Goal: Information Seeking & Learning: Learn about a topic

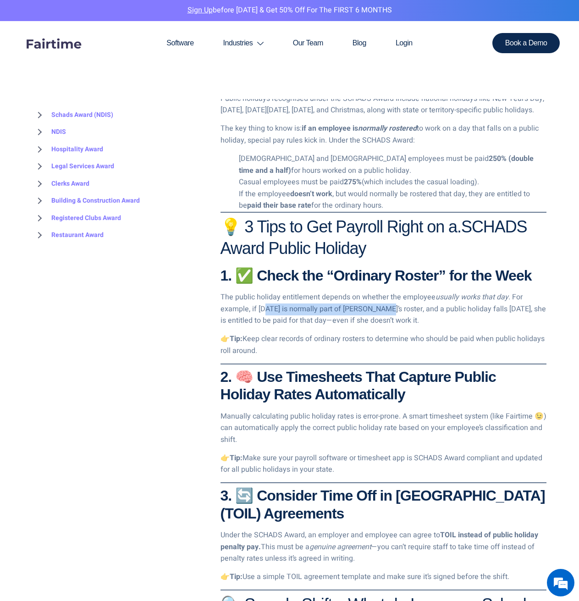
drag, startPoint x: 265, startPoint y: 325, endPoint x: 384, endPoint y: 318, distance: 119.0
click at [384, 318] on p "The public holiday entitlement depends on whether the employee usually works th…" at bounding box center [384, 309] width 326 height 35
click at [400, 314] on p "The public holiday entitlement depends on whether the employee usually works th…" at bounding box center [384, 309] width 326 height 35
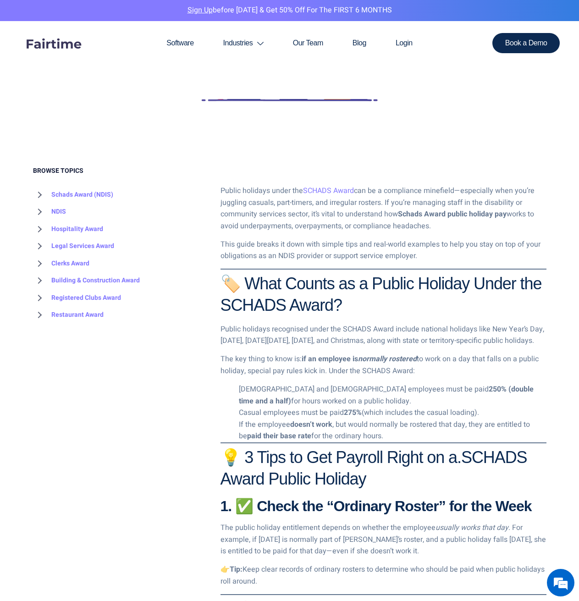
scroll to position [321, 0]
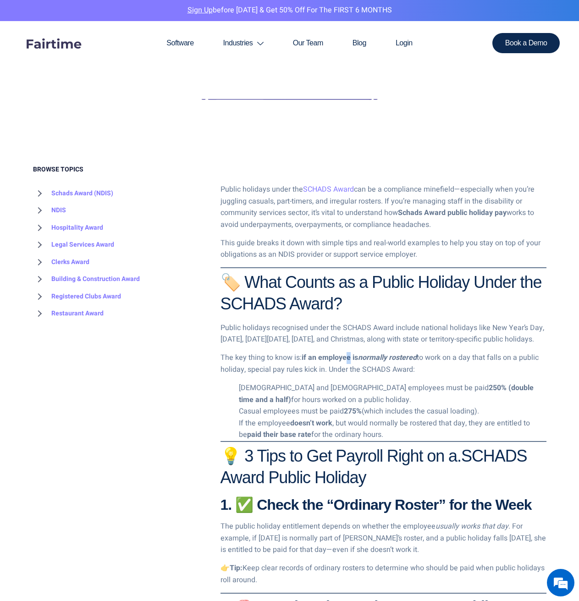
click at [343, 188] on link "SCHADS Award" at bounding box center [328, 189] width 51 height 11
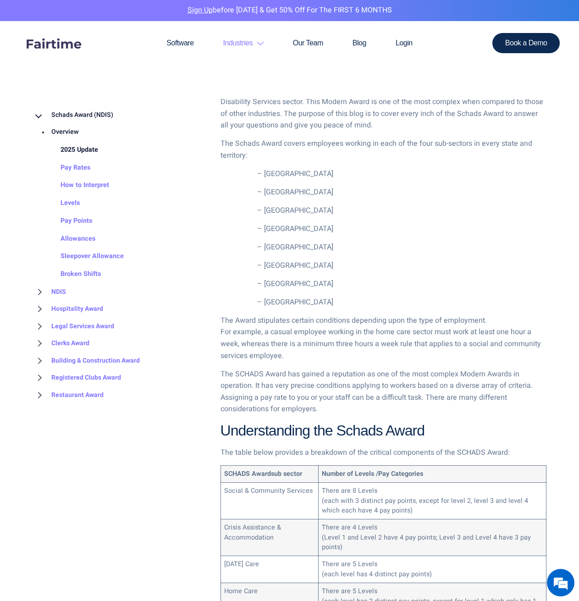
scroll to position [321, 0]
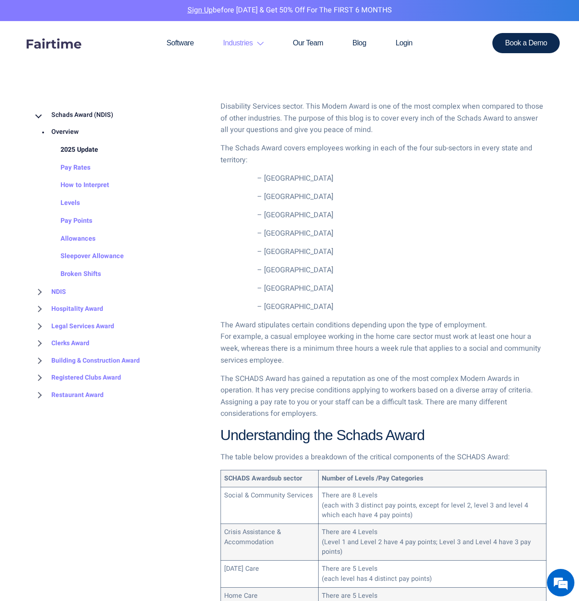
click at [91, 153] on link "2025 Update" at bounding box center [70, 150] width 56 height 18
